Goal: Task Accomplishment & Management: Use online tool/utility

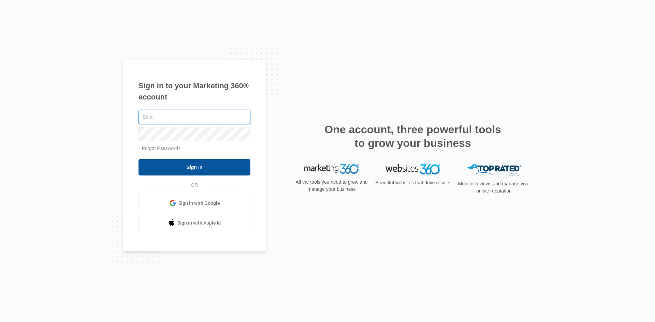
type input "[EMAIL_ADDRESS][DOMAIN_NAME]"
click at [199, 171] on input "Sign In" at bounding box center [194, 167] width 112 height 16
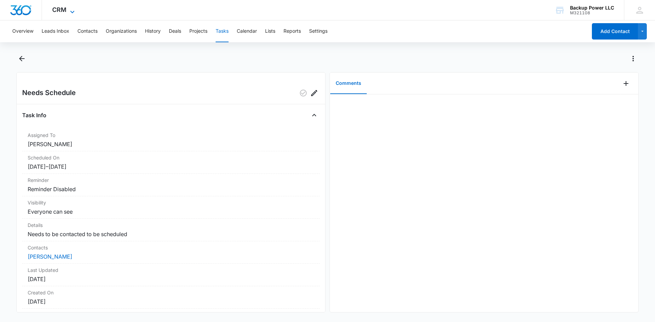
click at [70, 11] on icon at bounding box center [72, 12] width 8 height 8
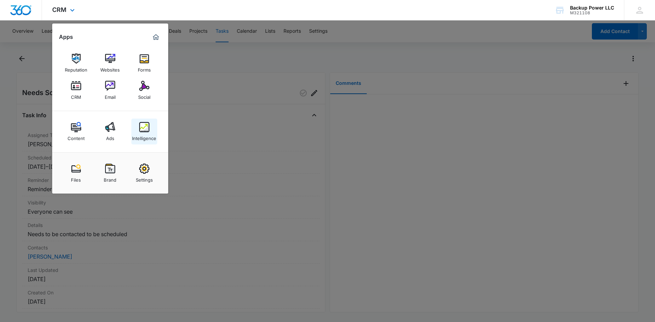
click at [146, 134] on div "Intelligence" at bounding box center [144, 136] width 24 height 9
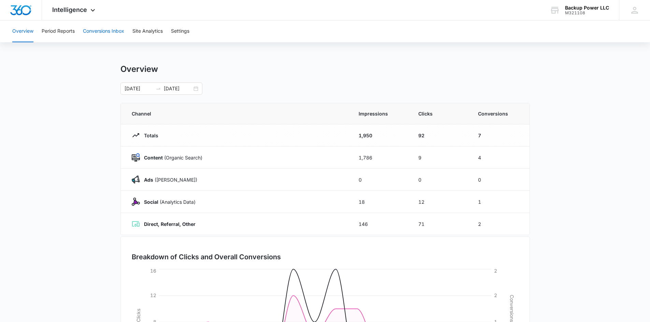
click at [118, 34] on button "Conversions Inbox" at bounding box center [103, 31] width 41 height 22
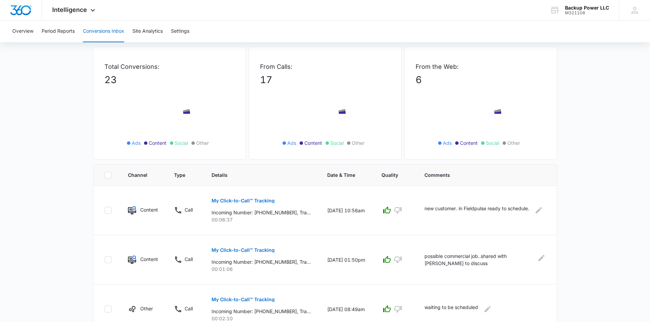
scroll to position [68, 0]
